Goal: Check status: Check status

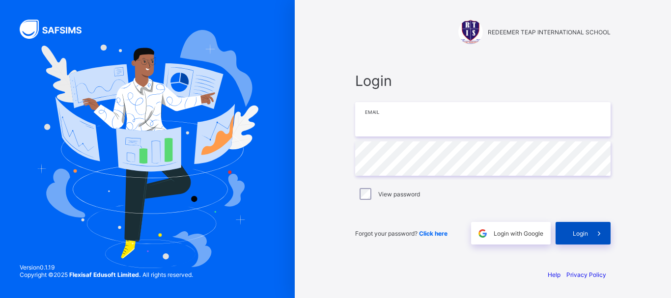
type input "**********"
click at [587, 233] on span "Login" at bounding box center [580, 233] width 15 height 7
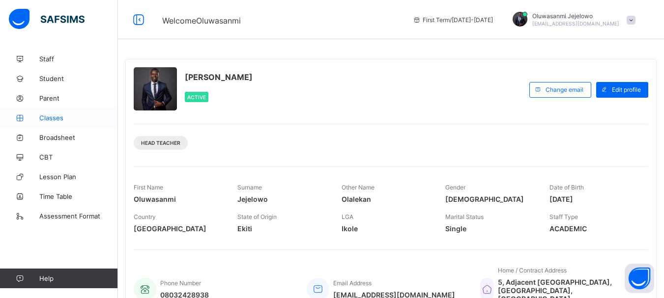
click at [57, 121] on span "Classes" at bounding box center [78, 118] width 79 height 8
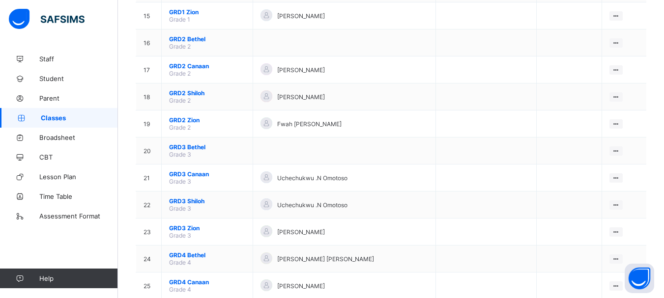
scroll to position [511, 0]
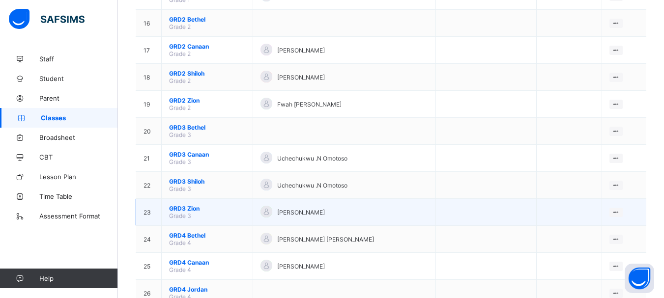
click at [189, 209] on span "GRD3 Zion" at bounding box center [207, 208] width 76 height 7
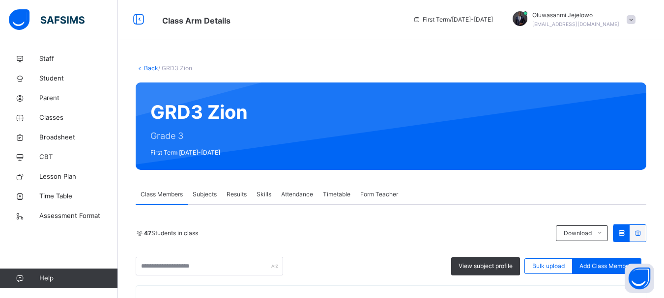
click at [231, 195] on span "Results" at bounding box center [237, 194] width 20 height 9
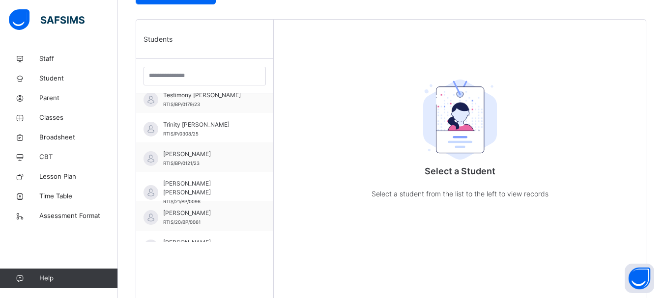
scroll to position [1180, 0]
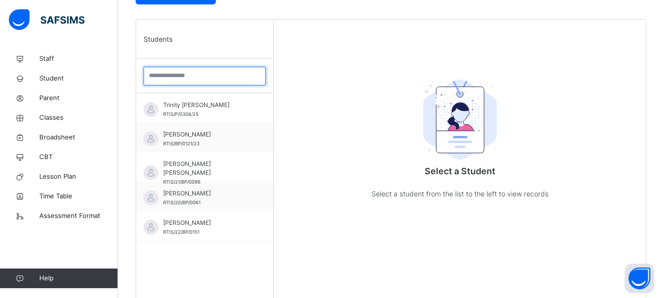
click at [211, 72] on input "search" at bounding box center [205, 76] width 122 height 19
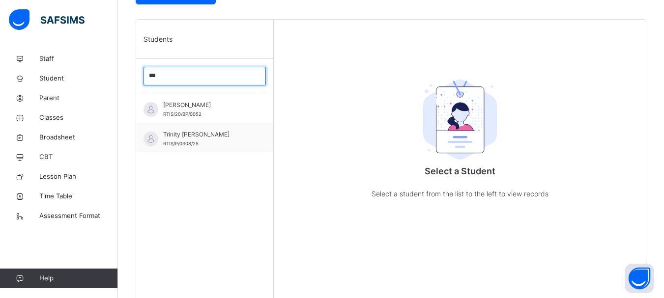
scroll to position [0, 0]
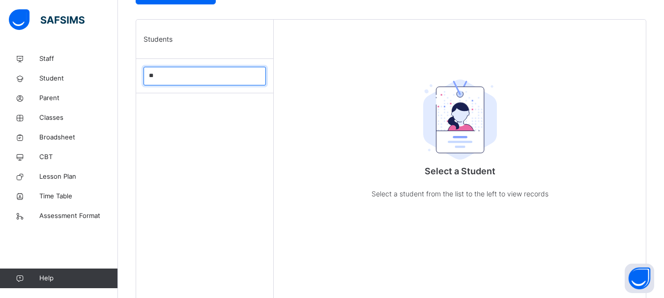
type input "*"
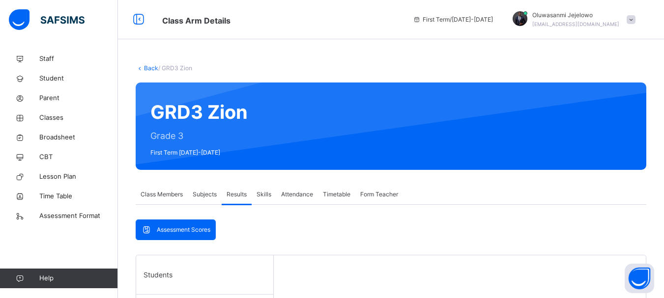
click at [149, 69] on link "Back" at bounding box center [151, 67] width 14 height 7
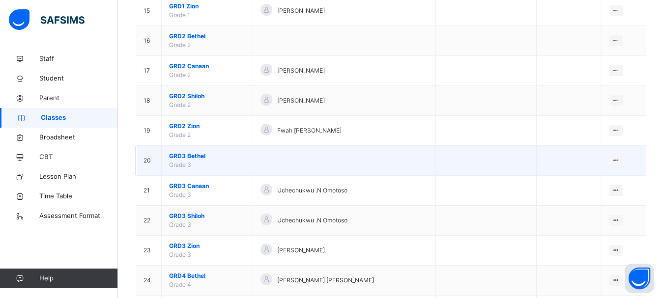
scroll to position [639, 0]
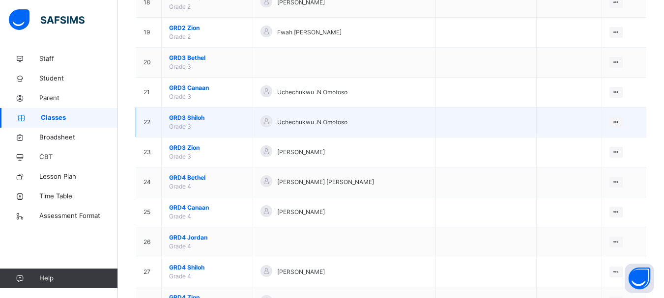
click at [189, 119] on span "GRD3 Shiloh" at bounding box center [207, 118] width 76 height 9
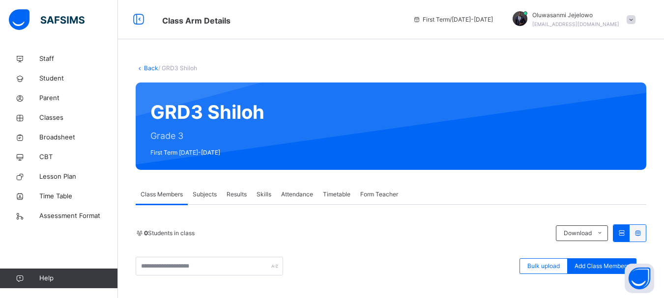
drag, startPoint x: 244, startPoint y: 191, endPoint x: 251, endPoint y: 198, distance: 9.4
click at [244, 192] on span "Results" at bounding box center [237, 194] width 20 height 9
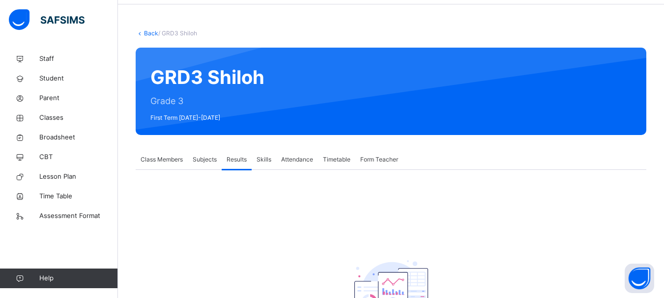
scroll to position [49, 0]
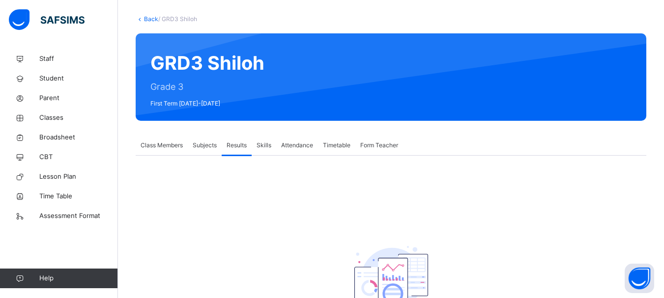
click at [150, 20] on link "Back" at bounding box center [151, 18] width 14 height 7
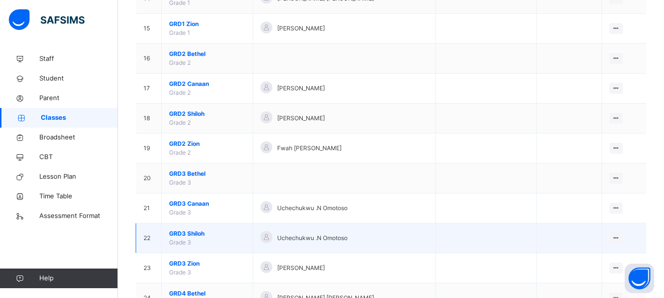
scroll to position [541, 0]
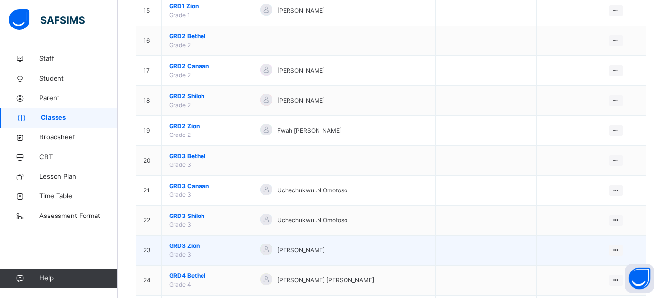
click at [188, 246] on span "GRD3 Zion" at bounding box center [207, 246] width 76 height 9
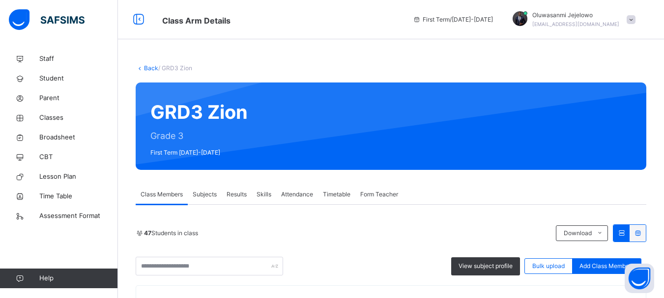
click at [239, 194] on span "Results" at bounding box center [237, 194] width 20 height 9
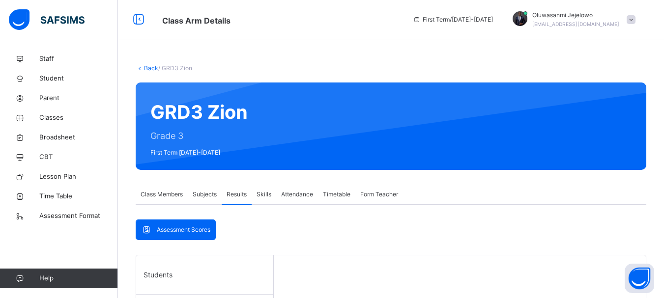
click at [145, 65] on link "Back" at bounding box center [151, 67] width 14 height 7
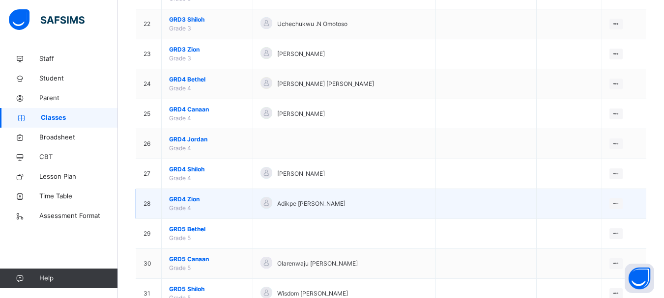
scroll to position [787, 0]
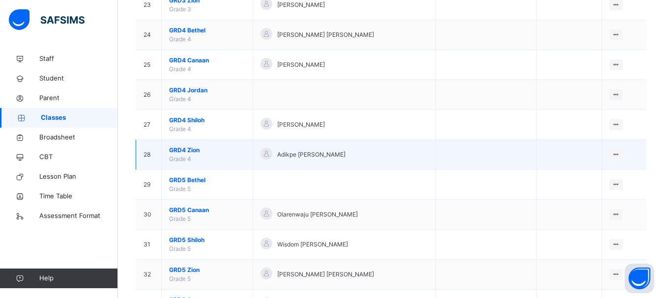
click at [190, 150] on span "GRD4 Zion" at bounding box center [207, 150] width 76 height 9
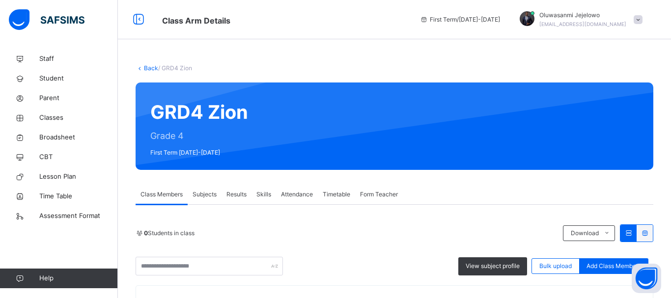
click at [240, 195] on span "Results" at bounding box center [237, 194] width 20 height 9
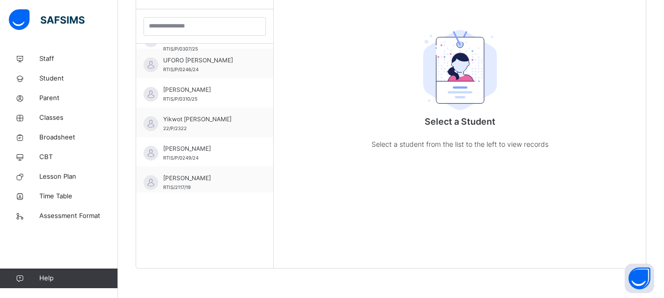
scroll to position [1385, 0]
